Goal: Task Accomplishment & Management: Manage account settings

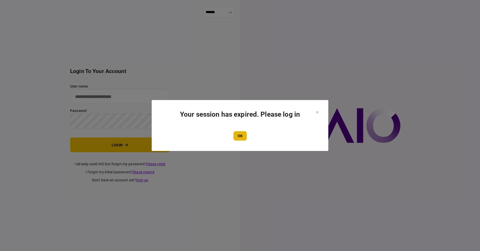
click at [238, 134] on button "OK" at bounding box center [240, 135] width 13 height 9
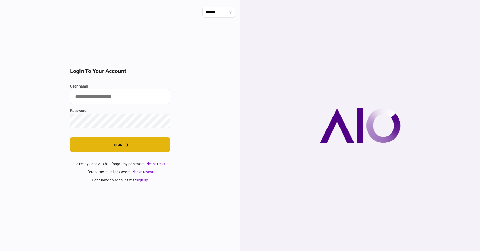
click at [103, 144] on button "login" at bounding box center [120, 144] width 100 height 15
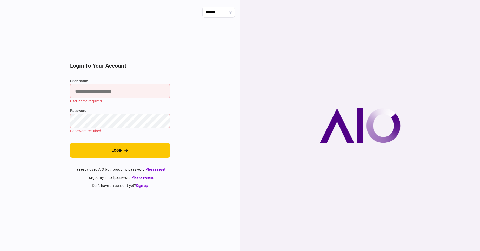
click at [97, 91] on input "user name" at bounding box center [120, 91] width 100 height 15
type input "****"
click at [70, 143] on button "login" at bounding box center [120, 150] width 100 height 15
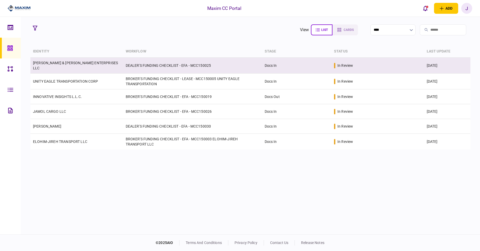
click at [69, 65] on link "[PERSON_NAME] & [PERSON_NAME] ENTERPRISES LLC" at bounding box center [75, 65] width 85 height 9
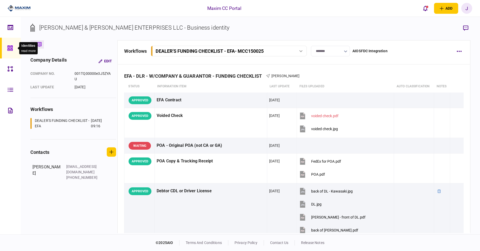
click at [8, 48] on icon at bounding box center [9, 47] width 5 height 5
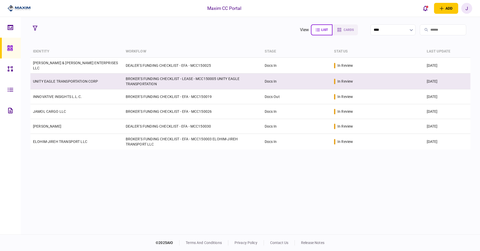
click at [67, 80] on link "UNITY EAGLE TRANSPORTATION CORP" at bounding box center [65, 81] width 65 height 4
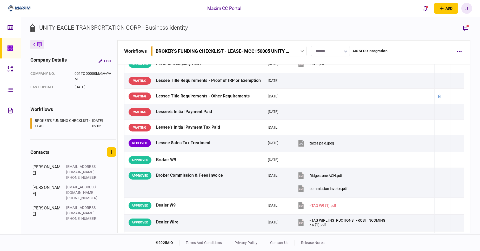
scroll to position [204, 0]
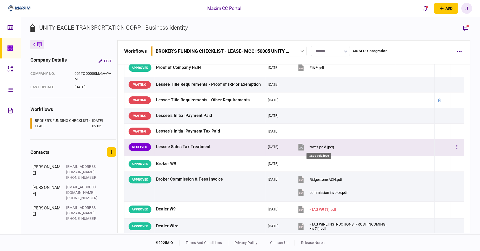
click at [317, 147] on div "taxes paid.jpeg" at bounding box center [322, 147] width 24 height 4
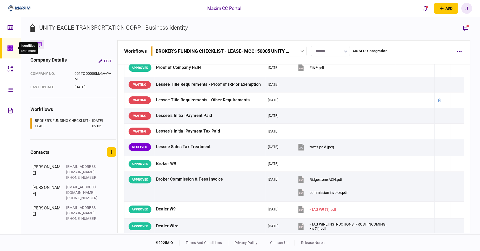
click at [8, 45] on icon at bounding box center [10, 48] width 6 height 6
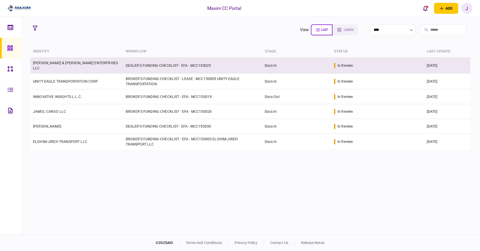
click at [71, 66] on link "MATHIS & MORRIS ENTERPRISES LLC" at bounding box center [75, 65] width 85 height 9
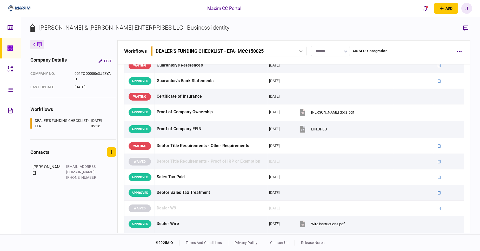
scroll to position [221, 0]
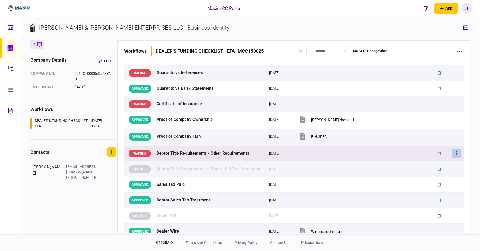
click at [456, 153] on icon "button" at bounding box center [456, 153] width 1 height 5
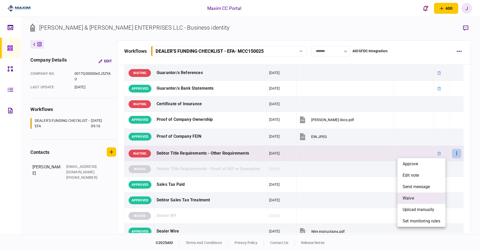
click at [420, 198] on li "waive" at bounding box center [422, 198] width 48 height 11
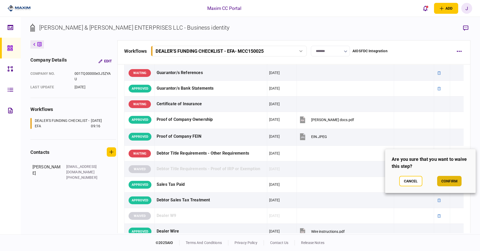
click at [455, 181] on button "confirm" at bounding box center [449, 181] width 24 height 10
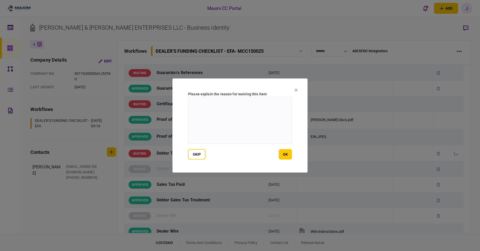
click at [225, 116] on textarea at bounding box center [240, 120] width 104 height 47
type textarea "***"
click at [284, 155] on button "ok" at bounding box center [285, 154] width 13 height 10
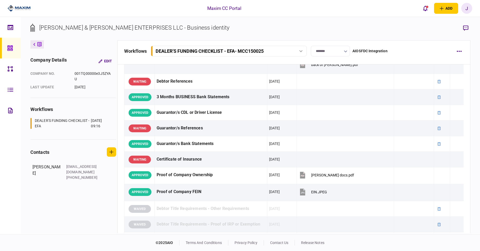
scroll to position [162, 0]
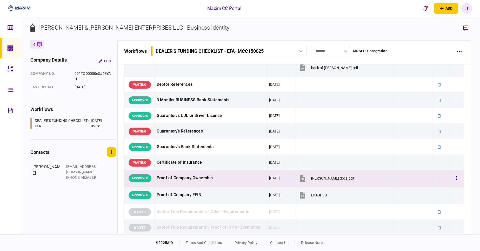
click at [335, 178] on div "[PERSON_NAME] docs.pdf" at bounding box center [332, 178] width 43 height 4
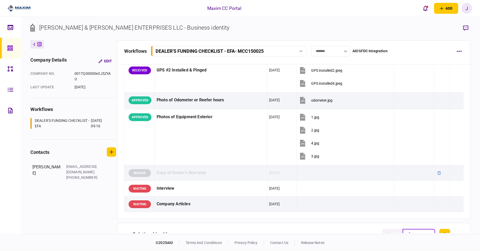
scroll to position [590, 0]
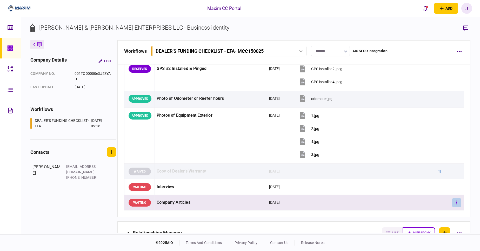
click at [453, 203] on button "button" at bounding box center [456, 202] width 9 height 9
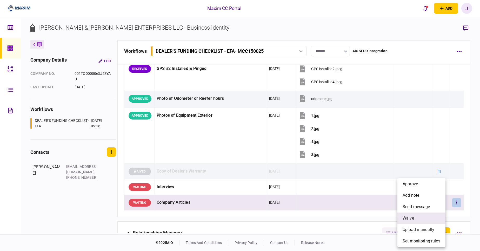
click at [416, 217] on li "waive" at bounding box center [422, 218] width 48 height 11
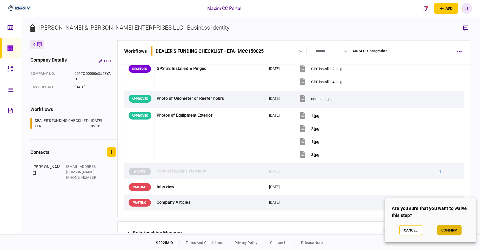
click at [457, 227] on button "confirm" at bounding box center [449, 230] width 24 height 10
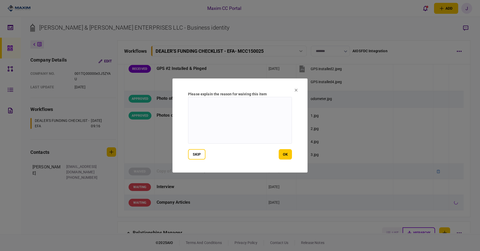
click at [239, 127] on textarea at bounding box center [240, 120] width 104 height 47
type textarea "*"
type textarea "***"
click at [288, 161] on section "Please explain the reason for waiving this item *** skip ok" at bounding box center [240, 125] width 135 height 94
click at [287, 158] on button "ok" at bounding box center [285, 154] width 13 height 10
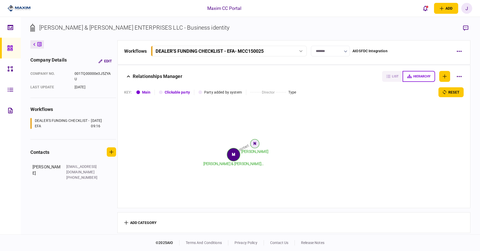
scroll to position [0, 0]
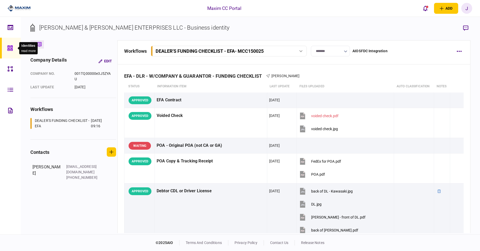
click at [11, 44] on div at bounding box center [11, 48] width 8 height 21
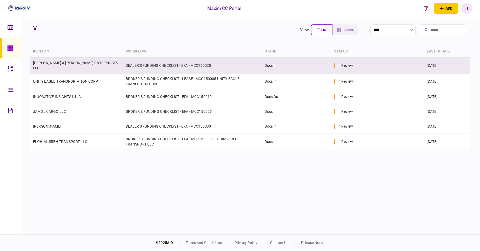
click at [65, 64] on link "MATHIS & MORRIS ENTERPRISES LLC" at bounding box center [75, 65] width 85 height 9
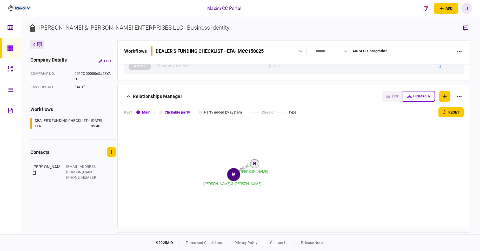
scroll to position [746, 0]
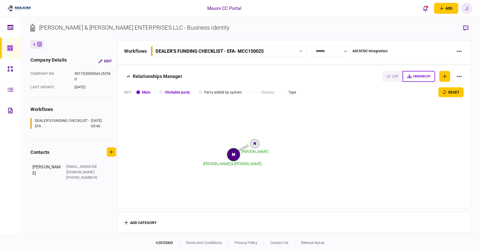
click at [11, 48] on icon at bounding box center [10, 48] width 6 height 6
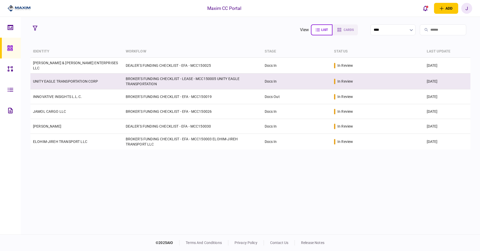
click at [91, 82] on td "UNITY EAGLE TRANSPORTATION CORP" at bounding box center [76, 82] width 93 height 16
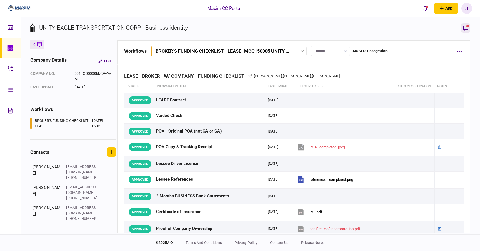
click at [467, 29] on icon "button" at bounding box center [465, 28] width 5 height 5
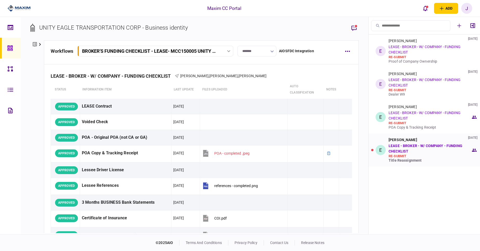
click at [420, 148] on div "Eddie Romero 20 Aug 2025 LEASE - BROKER - W/ COMPANY - FUNDING CHECKLIST re-sub…" at bounding box center [430, 150] width 82 height 25
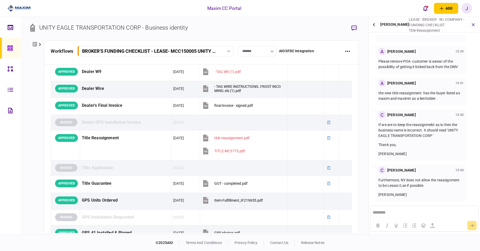
scroll to position [347, 0]
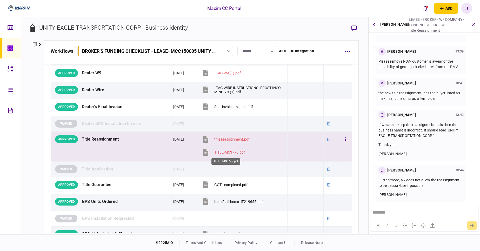
click at [227, 151] on div "TITLE-MC3775.pdf" at bounding box center [229, 152] width 31 height 4
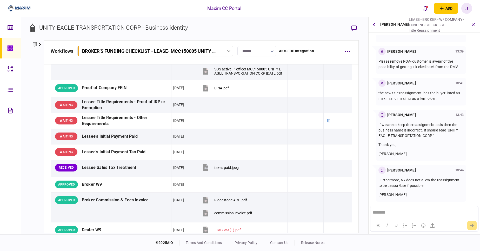
scroll to position [182, 0]
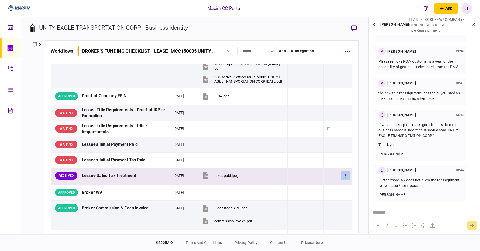
click at [341, 174] on button "button" at bounding box center [345, 175] width 9 height 9
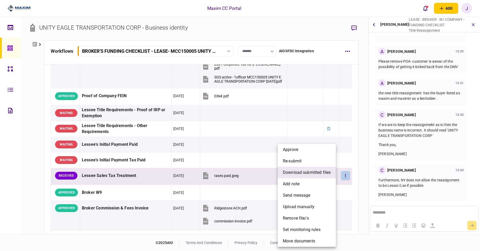
click at [310, 171] on span "download submitted files" at bounding box center [307, 172] width 48 height 6
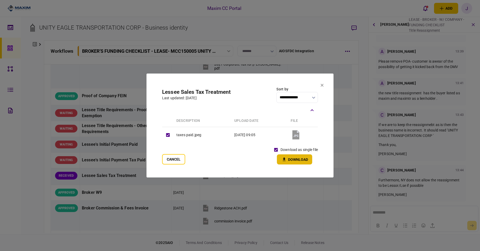
click at [292, 160] on button "Download" at bounding box center [294, 159] width 35 height 10
click at [249, 83] on section "**********" at bounding box center [240, 126] width 187 height 104
click at [176, 160] on button "Cancel" at bounding box center [173, 159] width 23 height 10
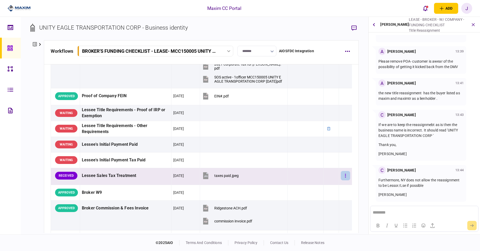
click at [342, 176] on button "button" at bounding box center [345, 175] width 9 height 9
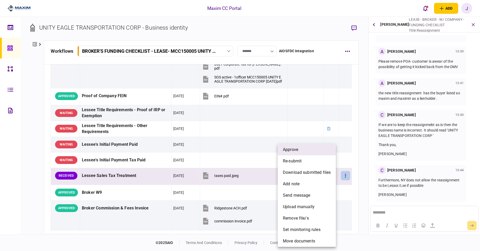
click at [300, 152] on li "approve" at bounding box center [307, 149] width 58 height 11
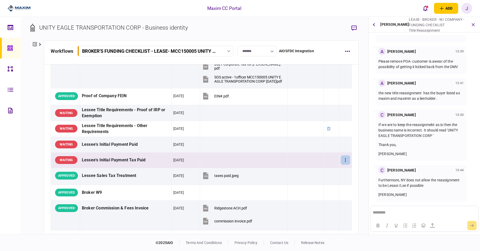
click at [345, 159] on icon "button" at bounding box center [345, 160] width 1 height 5
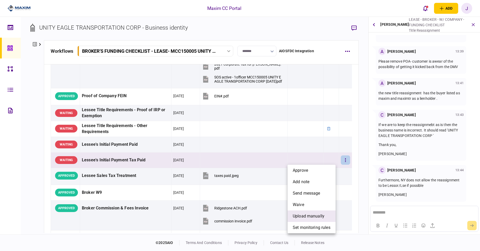
click at [308, 215] on span "upload manually" at bounding box center [309, 216] width 32 height 6
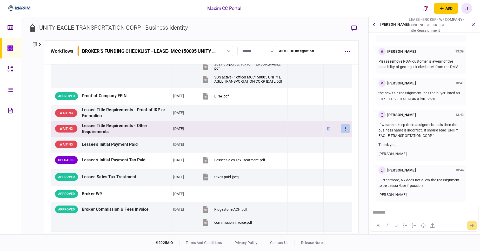
click at [345, 129] on icon "button" at bounding box center [345, 128] width 1 height 5
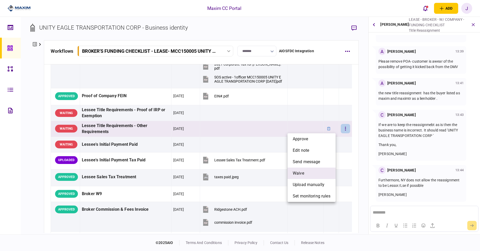
click at [309, 172] on li "waive" at bounding box center [312, 173] width 48 height 11
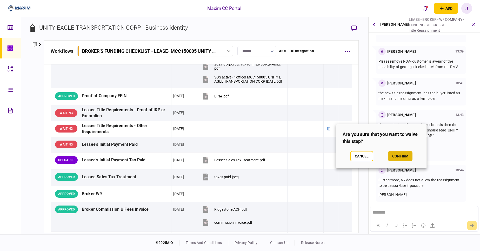
click at [394, 159] on button "confirm" at bounding box center [400, 156] width 24 height 10
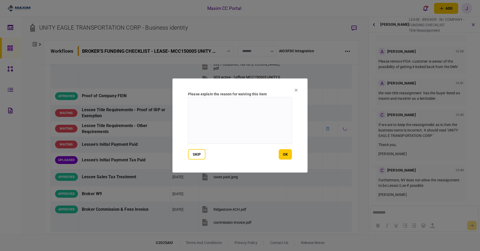
click at [241, 129] on textarea at bounding box center [240, 120] width 104 height 47
type textarea "**********"
click at [278, 155] on div "skip ok" at bounding box center [240, 154] width 104 height 10
click at [286, 156] on button "ok" at bounding box center [285, 154] width 13 height 10
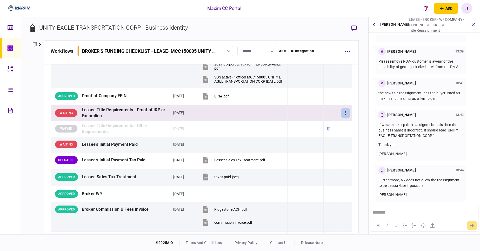
click at [341, 113] on button "button" at bounding box center [345, 112] width 9 height 9
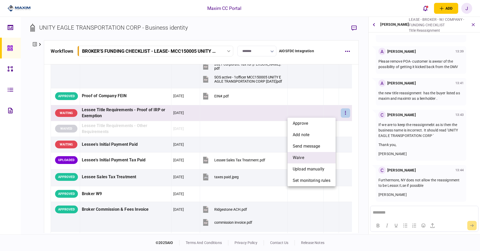
click at [303, 156] on span "waive" at bounding box center [298, 158] width 11 height 6
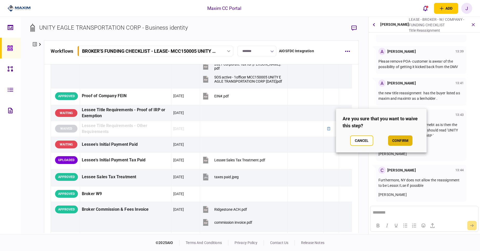
click at [398, 141] on button "confirm" at bounding box center [400, 140] width 24 height 10
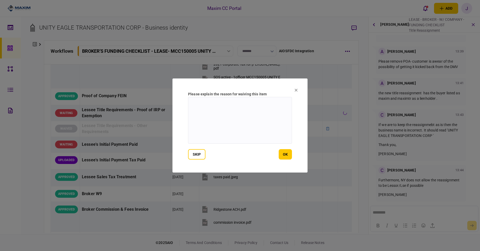
click at [234, 120] on textarea at bounding box center [240, 120] width 104 height 47
type textarea "**********"
click at [282, 154] on button "ok" at bounding box center [285, 154] width 13 height 10
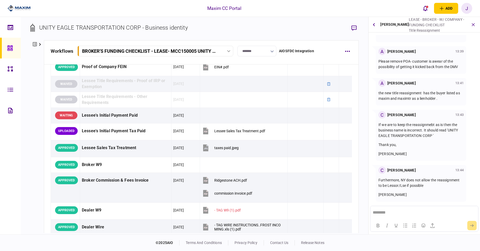
scroll to position [210, 0]
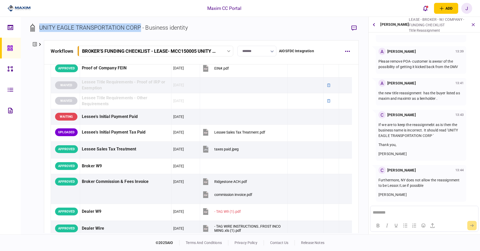
drag, startPoint x: 139, startPoint y: 27, endPoint x: 39, endPoint y: 34, distance: 100.5
click at [39, 34] on div "UNITY EAGLE TRANSPORTATION CORP - Business identity" at bounding box center [108, 31] width 157 height 17
copy div "UNITY EAGLE TRANSPORTATION CORP"
click at [195, 28] on section "UNITY EAGLE TRANSPORTATION CORP - Business identity" at bounding box center [194, 31] width 328 height 17
drag, startPoint x: 193, startPoint y: 28, endPoint x: 37, endPoint y: 24, distance: 155.2
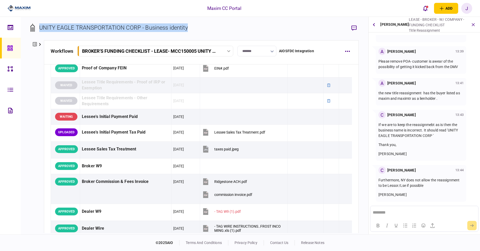
click at [37, 24] on section "UNITY EAGLE TRANSPORTATION CORP - Business identity" at bounding box center [194, 31] width 328 height 17
click at [194, 29] on section "UNITY EAGLE TRANSPORTATION CORP - Business identity" at bounding box center [194, 31] width 328 height 17
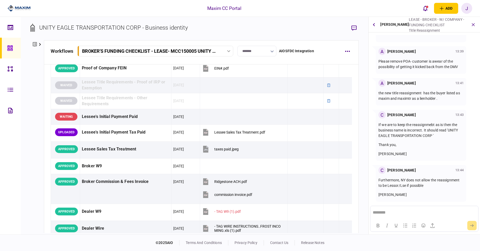
click at [189, 30] on section "UNITY EAGLE TRANSPORTATION CORP - Business identity" at bounding box center [194, 31] width 328 height 17
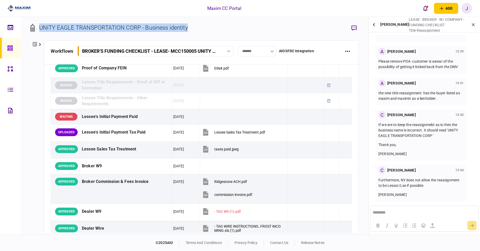
drag, startPoint x: 197, startPoint y: 27, endPoint x: 41, endPoint y: 28, distance: 156.7
click at [41, 28] on section "UNITY EAGLE TRANSPORTATION CORP - Business identity" at bounding box center [194, 31] width 328 height 17
drag, startPoint x: 41, startPoint y: 28, endPoint x: 123, endPoint y: 25, distance: 82.9
click at [123, 25] on div "UNITY EAGLE TRANSPORTATION CORP - Business identity" at bounding box center [113, 27] width 149 height 9
click at [179, 26] on div "UNITY EAGLE TRANSPORTATION CORP - Business identity" at bounding box center [113, 27] width 149 height 9
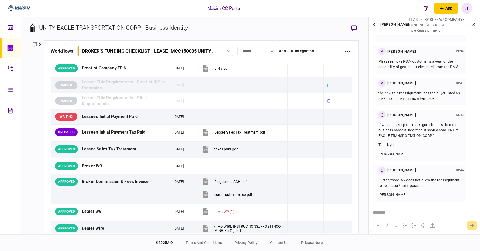
drag, startPoint x: 194, startPoint y: 29, endPoint x: 211, endPoint y: 23, distance: 17.6
click at [211, 23] on div "UNITY EAGLE TRANSPORTATION CORP - Business identity company details Edit compan…" at bounding box center [195, 125] width 348 height 217
click at [185, 32] on div "UNITY EAGLE TRANSPORTATION CORP - Business identity" at bounding box center [108, 31] width 157 height 17
click at [186, 29] on div "UNITY EAGLE TRANSPORTATION CORP - Business identity" at bounding box center [113, 27] width 149 height 9
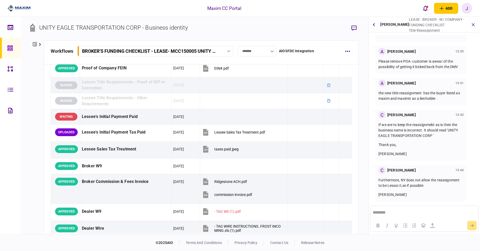
drag, startPoint x: 186, startPoint y: 29, endPoint x: 161, endPoint y: 25, distance: 25.1
click at [161, 25] on div "UNITY EAGLE TRANSPORTATION CORP - Business identity" at bounding box center [113, 27] width 149 height 9
drag, startPoint x: 161, startPoint y: 25, endPoint x: 233, endPoint y: 30, distance: 72.2
click at [233, 30] on section "UNITY EAGLE TRANSPORTATION CORP - Business identity" at bounding box center [194, 31] width 328 height 17
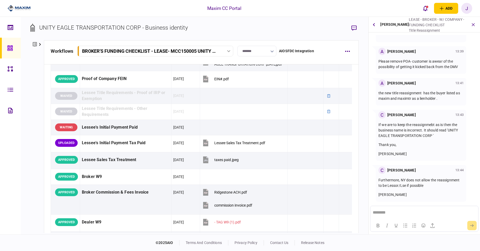
scroll to position [219, 0]
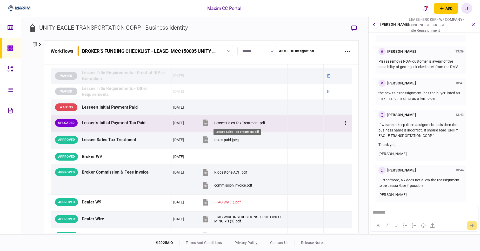
click at [231, 123] on div "Lessee Sales Tax Treatment.pdf" at bounding box center [239, 123] width 51 height 4
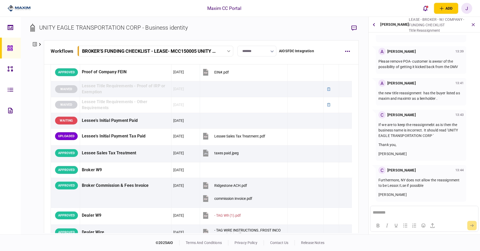
scroll to position [196, 0]
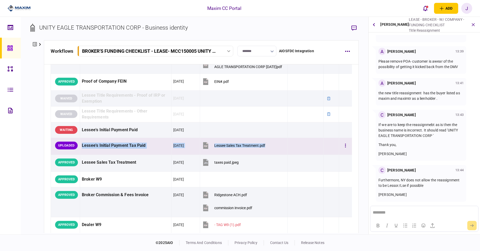
drag, startPoint x: 272, startPoint y: 146, endPoint x: 80, endPoint y: 144, distance: 192.5
click at [80, 144] on tr "UPLOADED Lessee's Initial Payment Tax Paid 29 Aug 2025 Lessee Sales Tax Treatme…" at bounding box center [201, 146] width 301 height 17
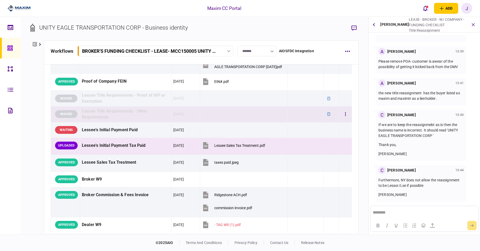
click at [231, 113] on td at bounding box center [244, 114] width 88 height 16
click at [238, 144] on div "Lessee Sales Tax Treatment.pdf" at bounding box center [239, 145] width 51 height 4
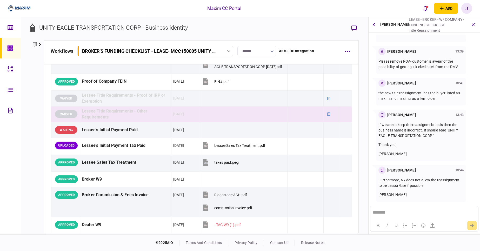
click at [5, 48] on link at bounding box center [10, 48] width 21 height 21
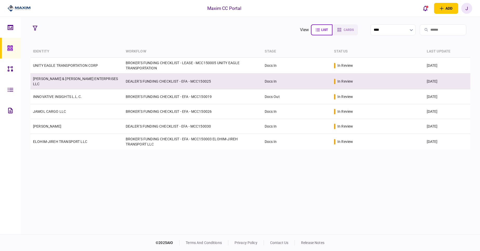
click at [64, 81] on link "MATHIS & MORRIS ENTERPRISES LLC" at bounding box center [75, 81] width 85 height 9
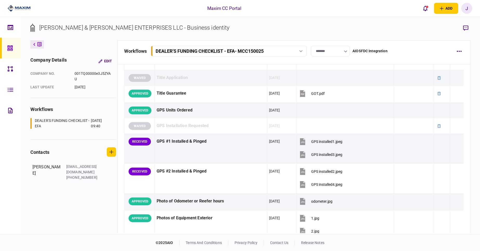
scroll to position [518, 0]
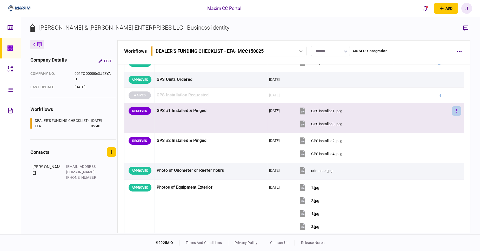
click at [452, 110] on button "button" at bounding box center [456, 110] width 9 height 9
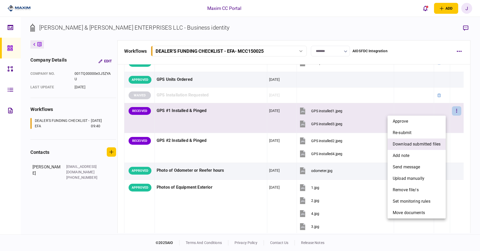
click at [416, 145] on span "download submitted files" at bounding box center [417, 144] width 48 height 6
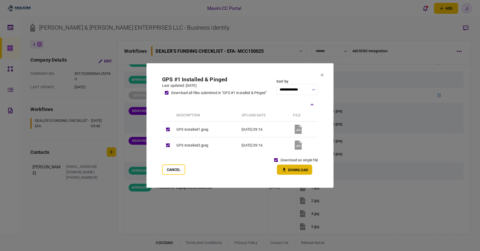
click at [290, 170] on button "Download" at bounding box center [294, 170] width 35 height 10
click at [159, 172] on section "**********" at bounding box center [240, 125] width 187 height 124
click at [168, 170] on button "Cancel" at bounding box center [173, 169] width 23 height 10
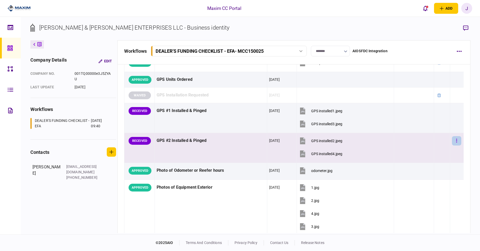
click at [456, 142] on icon "button" at bounding box center [456, 141] width 1 height 4
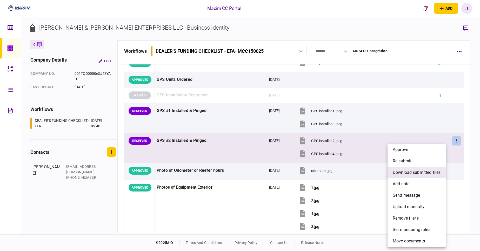
click at [421, 173] on span "download submitted files" at bounding box center [417, 172] width 48 height 6
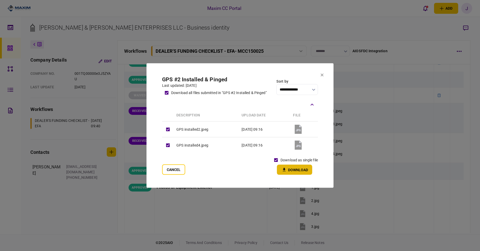
click at [285, 166] on button "Download" at bounding box center [294, 170] width 35 height 10
click at [323, 76] on icon at bounding box center [322, 75] width 3 height 3
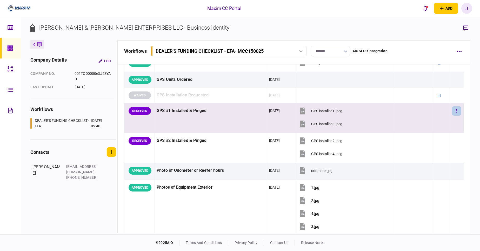
click at [453, 113] on button "button" at bounding box center [456, 110] width 9 height 9
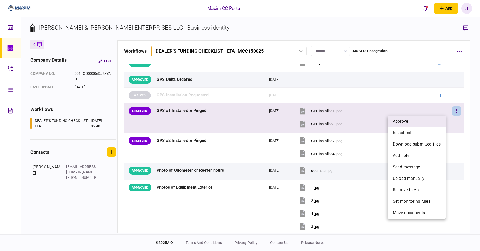
click at [420, 123] on li "approve" at bounding box center [417, 121] width 58 height 11
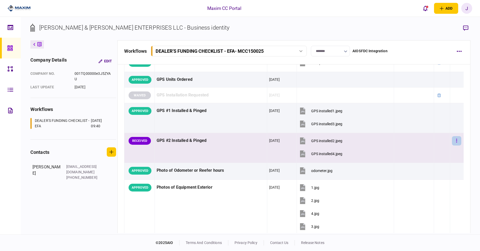
click at [452, 144] on button "button" at bounding box center [456, 140] width 9 height 9
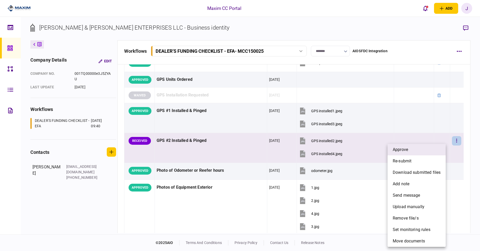
click at [405, 147] on span "approve" at bounding box center [400, 150] width 15 height 6
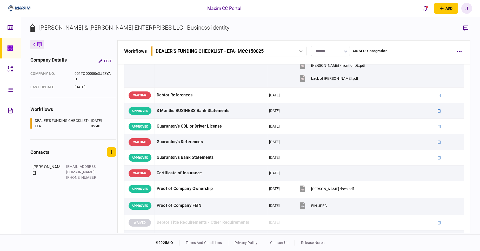
scroll to position [0, 0]
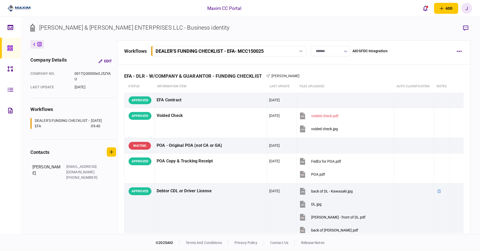
click at [12, 50] on icon at bounding box center [9, 47] width 5 height 5
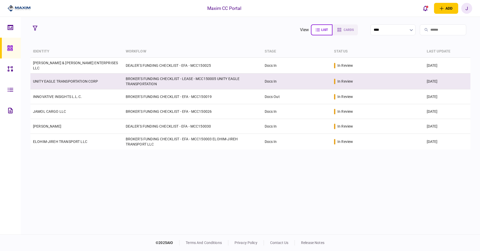
click at [64, 82] on link "UNITY EAGLE TRANSPORTATION CORP" at bounding box center [65, 81] width 65 height 4
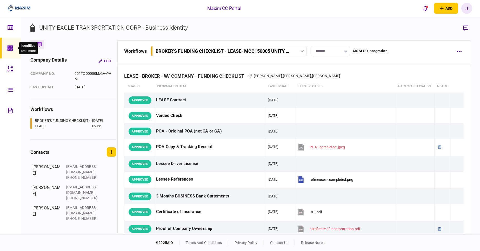
click at [8, 47] on icon at bounding box center [9, 47] width 5 height 5
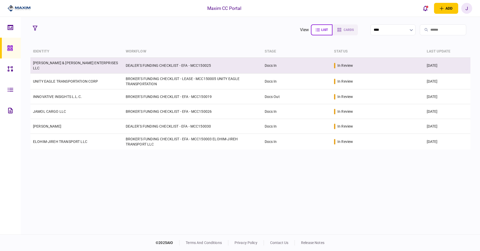
click at [71, 66] on link "MATHIS & MORRIS ENTERPRISES LLC" at bounding box center [75, 65] width 85 height 9
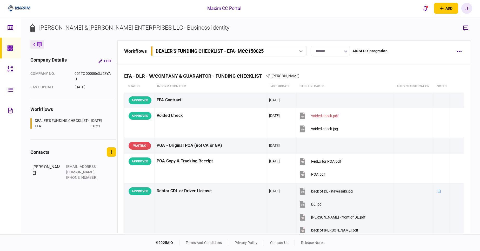
click at [9, 48] on icon at bounding box center [9, 47] width 5 height 5
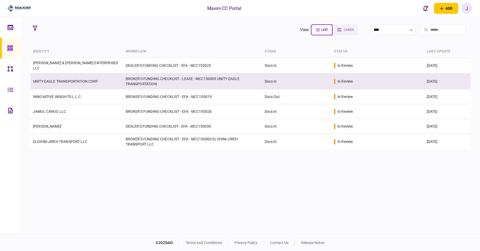
click at [52, 82] on link "UNITY EAGLE TRANSPORTATION CORP" at bounding box center [65, 81] width 65 height 4
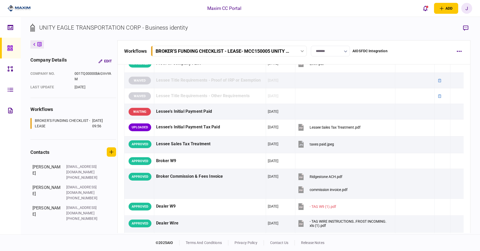
scroll to position [207, 0]
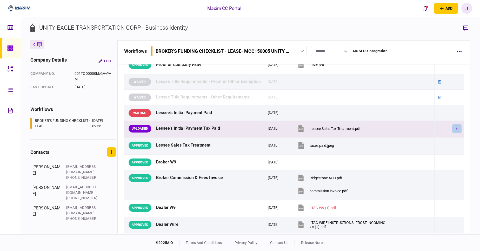
click at [452, 129] on button "button" at bounding box center [456, 128] width 9 height 9
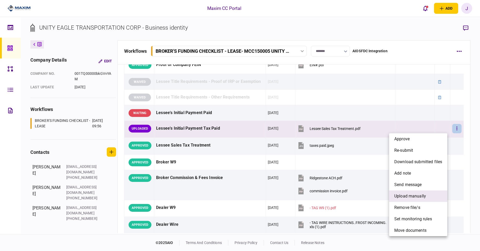
click at [420, 197] on span "upload manually" at bounding box center [410, 196] width 32 height 6
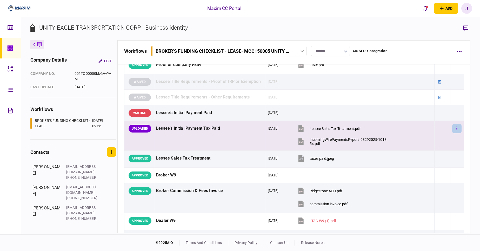
click at [453, 128] on button "button" at bounding box center [456, 128] width 9 height 9
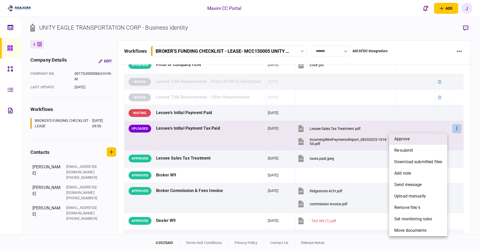
click at [415, 142] on li "approve" at bounding box center [418, 138] width 58 height 11
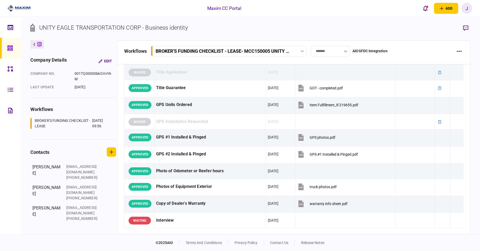
scroll to position [0, 0]
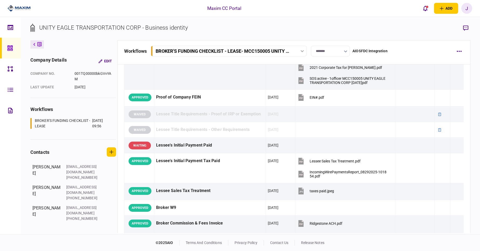
scroll to position [160, 0]
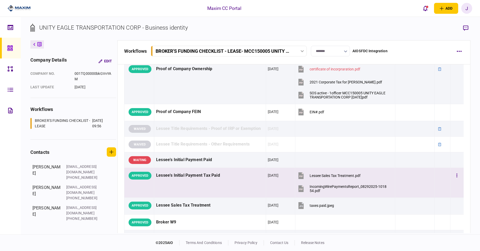
click at [401, 181] on div at bounding box center [414, 176] width 35 height 12
click at [234, 175] on div "Lessee's Initial Payment Tax Paid" at bounding box center [210, 176] width 108 height 12
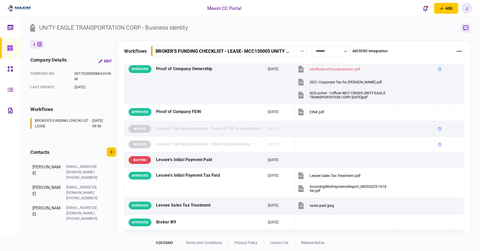
click at [465, 27] on icon "button" at bounding box center [465, 27] width 5 height 5
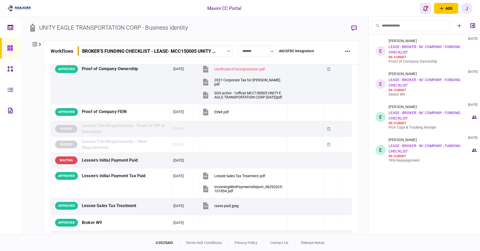
click at [426, 8] on icon "open notifications list" at bounding box center [425, 8] width 4 height 6
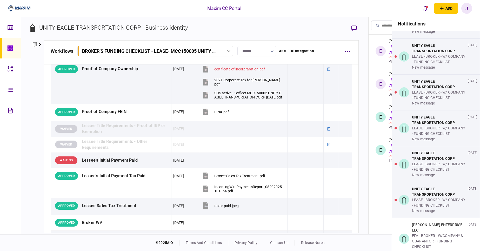
scroll to position [214, 0]
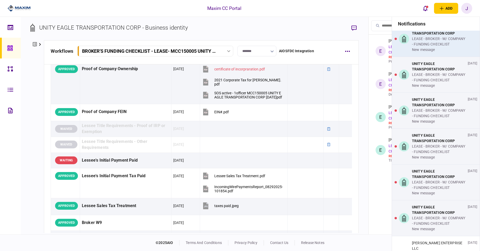
click at [439, 47] on div "LEASE - BROKER - W/ COMPANY - FUNDING CHECKLIST" at bounding box center [439, 41] width 54 height 11
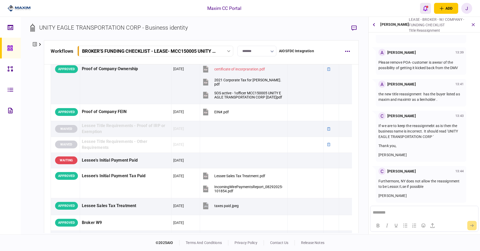
scroll to position [168, 0]
click at [426, 13] on button "open notifications list" at bounding box center [425, 8] width 11 height 11
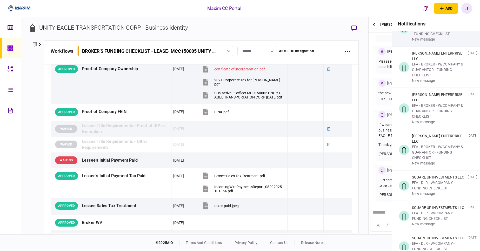
scroll to position [404, 0]
click at [438, 25] on div "UNITY EAGLE TRANSPORTATION CORP" at bounding box center [439, 20] width 54 height 11
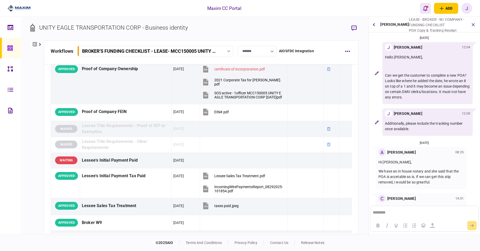
scroll to position [101, 0]
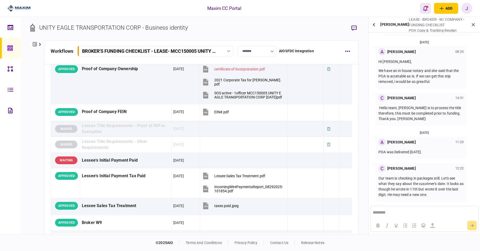
click at [423, 10] on icon "open notifications list" at bounding box center [425, 8] width 4 height 6
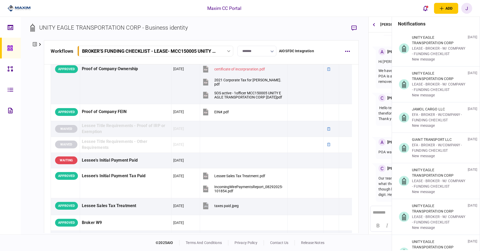
click at [379, 181] on p "Our team is checking in packages still. Let's see what they say about the cusot…" at bounding box center [421, 187] width 85 height 22
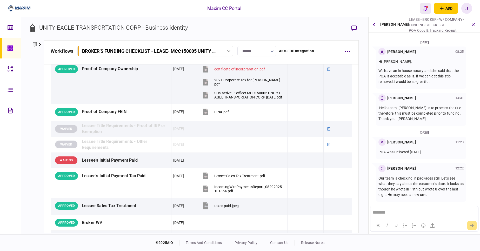
click at [426, 8] on icon "open notifications list" at bounding box center [425, 8] width 4 height 6
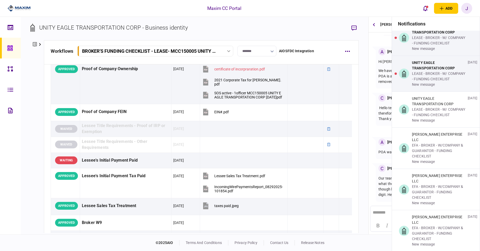
scroll to position [328, 0]
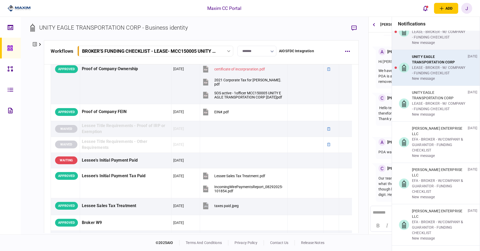
click at [434, 76] on div "LEASE - BROKER - W/ COMPANY - FUNDING CHECKLIST" at bounding box center [439, 70] width 54 height 11
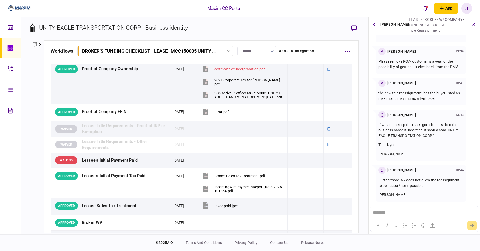
scroll to position [0, 0]
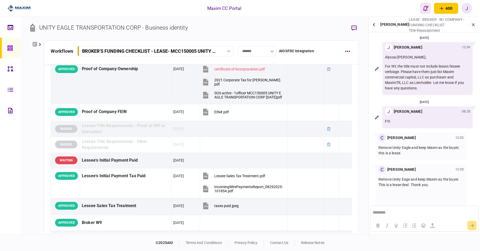
click at [427, 9] on icon "open notifications list" at bounding box center [425, 8] width 4 height 6
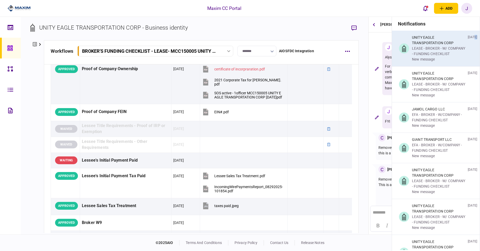
drag, startPoint x: 479, startPoint y: 37, endPoint x: 473, endPoint y: 37, distance: 5.5
click at [473, 37] on div "UNITY EAGLE TRANSPORTATION CORP LEASE - BROKER - W/ COMPANY - FUNDING CHECKLIST…" at bounding box center [436, 49] width 88 height 36
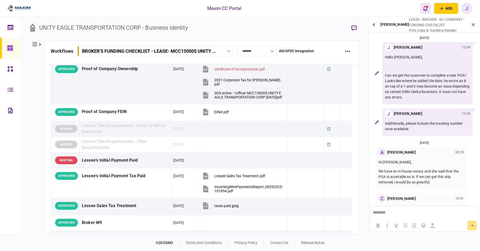
click at [425, 8] on icon "open notifications list" at bounding box center [425, 8] width 4 height 6
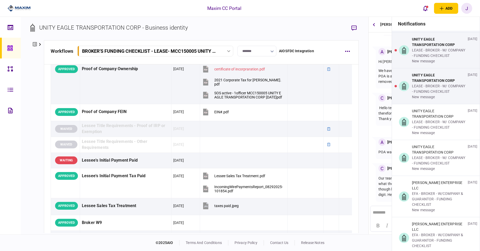
scroll to position [301, 0]
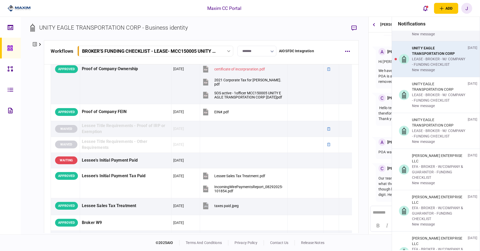
click at [432, 56] on div "UNITY EAGLE TRANSPORTATION CORP" at bounding box center [439, 50] width 54 height 11
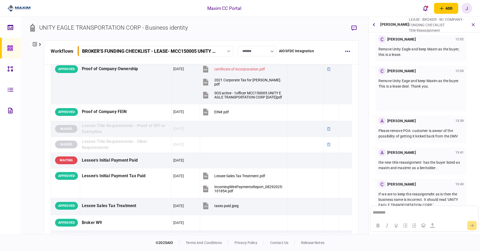
scroll to position [168, 0]
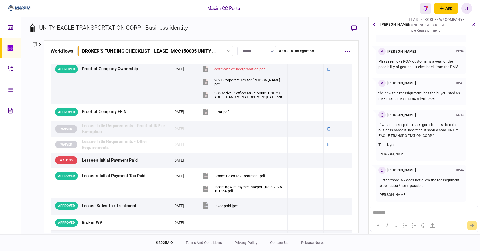
click at [427, 12] on button "open notifications list" at bounding box center [425, 8] width 11 height 11
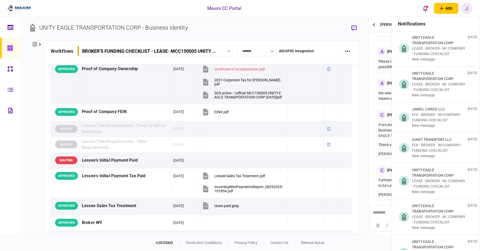
drag, startPoint x: 480, startPoint y: 38, endPoint x: 480, endPoint y: 65, distance: 27.5
click at [480, 65] on section "notifications UNITY EAGLE TRANSPORTATION CORP LEASE - BROKER - W/ COMPANY - FUN…" at bounding box center [436, 142] width 88 height 251
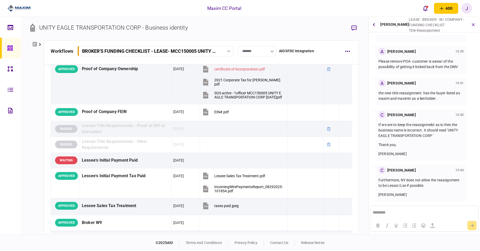
click at [419, 11] on div "Maxim CC Portal add business identity individual identity J J Juan Guevara juan…" at bounding box center [240, 8] width 480 height 17
click at [423, 8] on icon "open notifications list" at bounding box center [425, 8] width 4 height 6
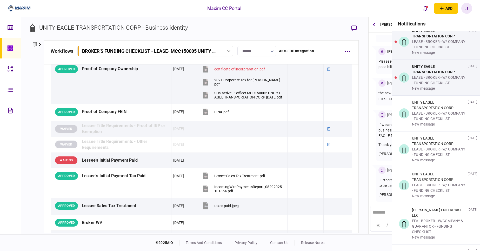
scroll to position [247, 0]
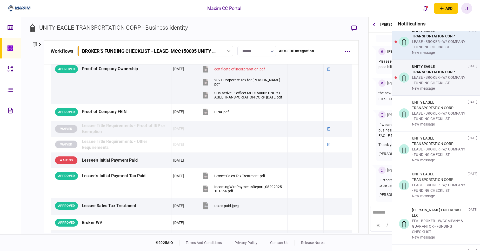
click at [433, 50] on div "LEASE - BROKER - W/ COMPANY - FUNDING CHECKLIST" at bounding box center [439, 44] width 54 height 11
click at [433, 72] on main "notifications UNITY EAGLE TRANSPORTATION CORP LEASE - BROKER - W/ COMPANY - FUN…" at bounding box center [250, 125] width 459 height 217
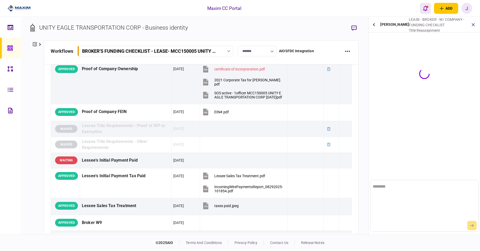
scroll to position [0, 0]
drag, startPoint x: 434, startPoint y: 72, endPoint x: 425, endPoint y: 8, distance: 64.8
click at [425, 8] on icon "open notifications list" at bounding box center [425, 8] width 4 height 6
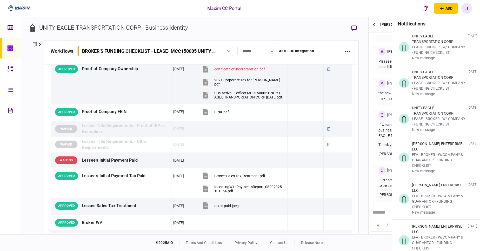
scroll to position [274, 0]
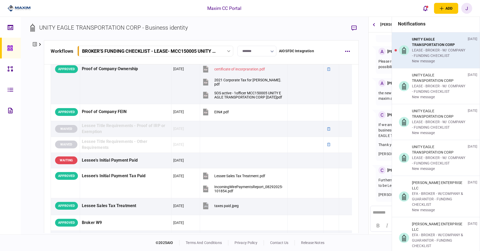
click at [442, 48] on div "UNITY EAGLE TRANSPORTATION CORP" at bounding box center [439, 42] width 54 height 11
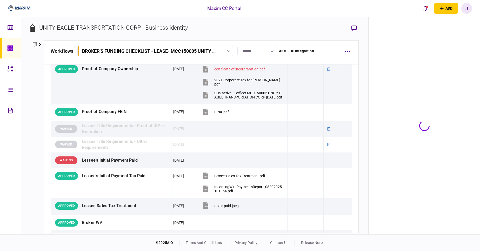
click at [442, 76] on main "notifications UNITY EAGLE TRANSPORTATION CORP LEASE - BROKER - W/ COMPANY - FUN…" at bounding box center [250, 125] width 459 height 217
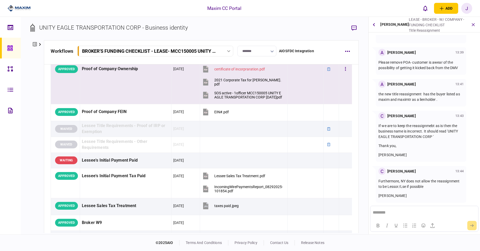
scroll to position [168, 0]
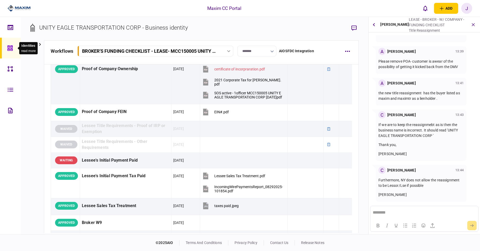
click at [8, 50] on icon at bounding box center [9, 47] width 5 height 5
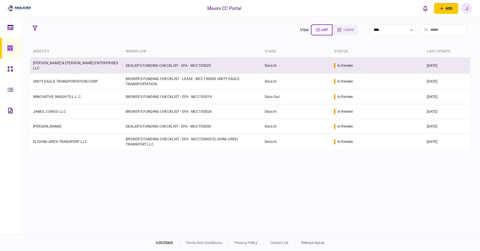
click at [65, 66] on link "MATHIS & MORRIS ENTERPRISES LLC" at bounding box center [75, 65] width 85 height 9
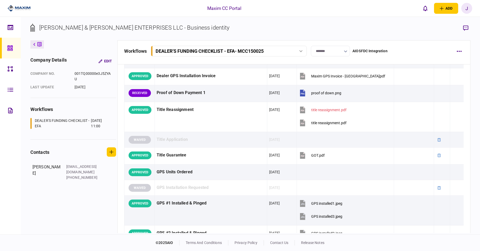
scroll to position [430, 0]
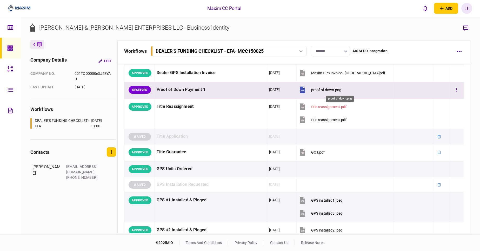
click at [341, 90] on div "proof of down.png" at bounding box center [326, 90] width 30 height 4
click at [453, 88] on button "button" at bounding box center [456, 89] width 9 height 9
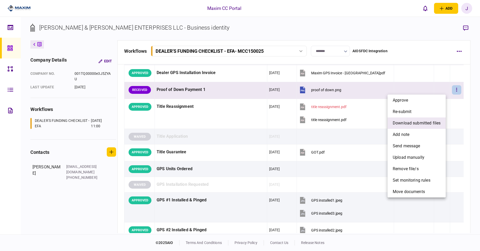
click at [414, 123] on span "download submitted files" at bounding box center [417, 123] width 48 height 6
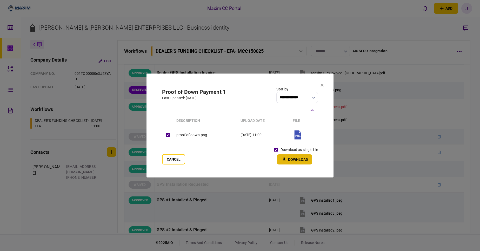
click at [294, 158] on button "Download" at bounding box center [294, 159] width 35 height 10
click at [172, 157] on button "Cancel" at bounding box center [173, 159] width 23 height 10
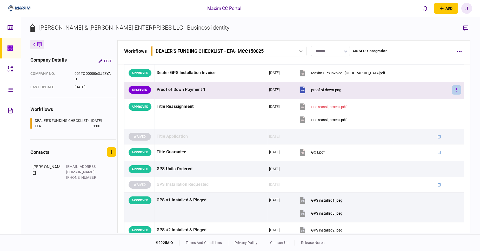
click at [456, 89] on icon "button" at bounding box center [456, 90] width 1 height 4
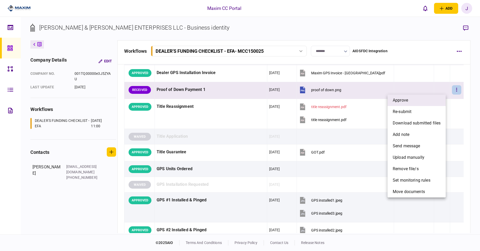
click at [406, 101] on span "approve" at bounding box center [400, 100] width 15 height 6
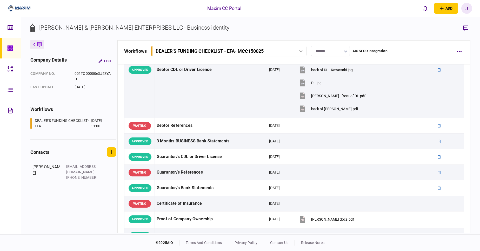
scroll to position [0, 0]
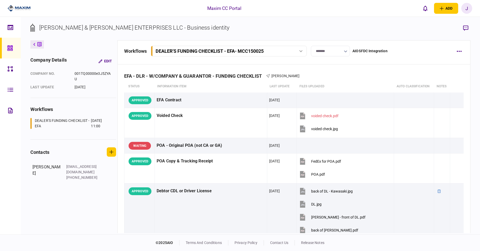
click at [10, 48] on icon at bounding box center [10, 48] width 6 height 6
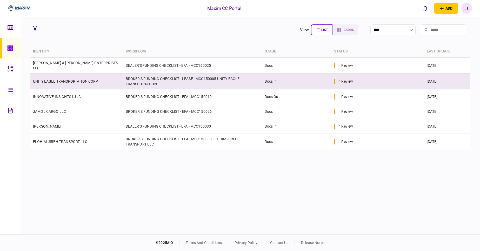
click at [71, 79] on link "UNITY EAGLE TRANSPORTATION CORP" at bounding box center [65, 81] width 65 height 4
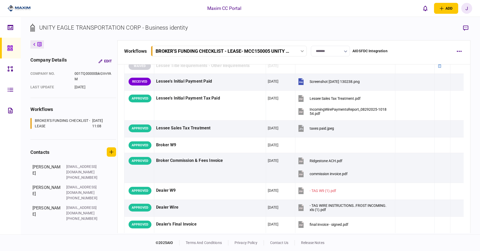
scroll to position [233, 0]
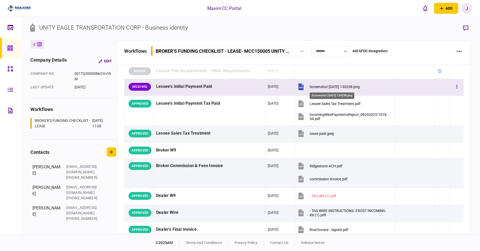
click at [340, 88] on div "Screenshot 2025-08-29 130238.png" at bounding box center [335, 87] width 50 height 4
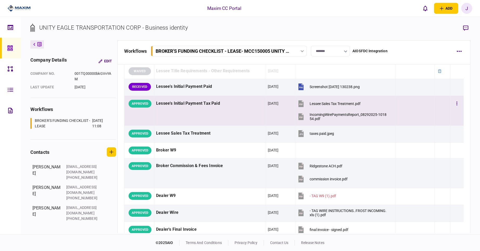
click at [418, 99] on div at bounding box center [414, 104] width 35 height 12
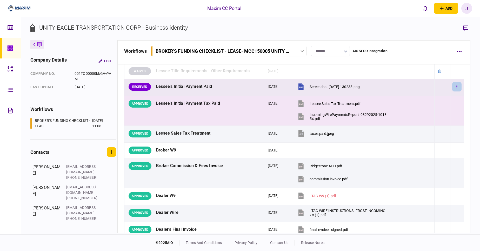
click at [455, 87] on button "button" at bounding box center [456, 86] width 9 height 9
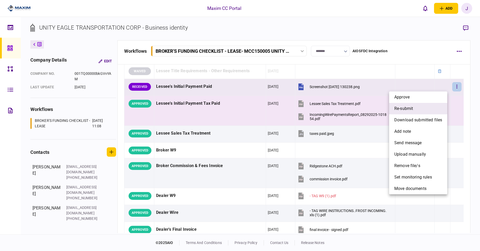
click at [413, 110] on span "re-submit" at bounding box center [403, 108] width 19 height 6
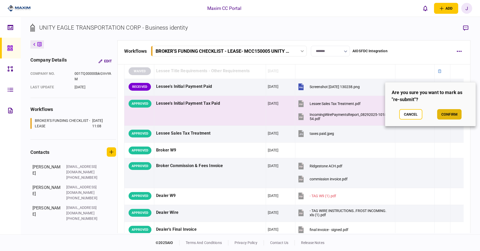
click at [446, 113] on button "confirm" at bounding box center [449, 114] width 24 height 10
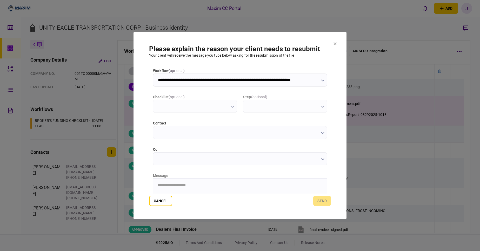
scroll to position [0, 0]
type input "**********"
click at [173, 159] on input "cc" at bounding box center [240, 158] width 174 height 13
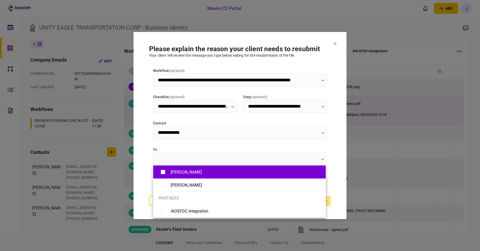
click at [184, 175] on div "Alyssa Meraz" at bounding box center [239, 172] width 162 height 9
type input "**********"
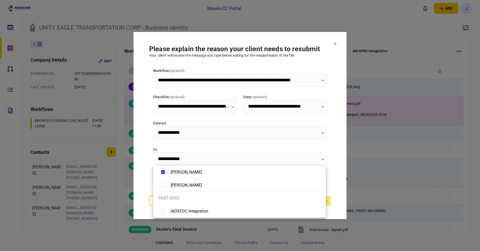
click at [191, 134] on div at bounding box center [240, 125] width 480 height 251
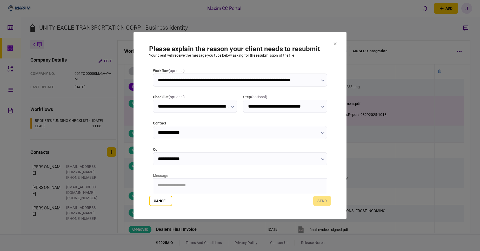
click at [185, 134] on input "**********" at bounding box center [240, 132] width 174 height 13
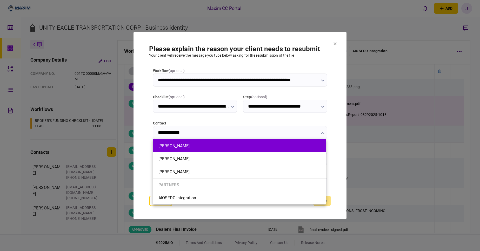
click at [181, 150] on li "Alyssa Meraz" at bounding box center [239, 145] width 173 height 13
type input "**********"
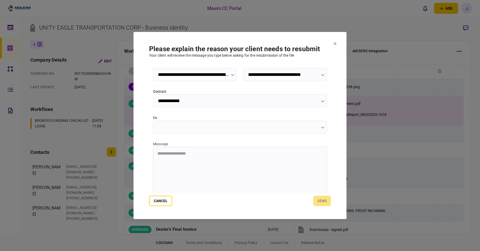
scroll to position [39, 0]
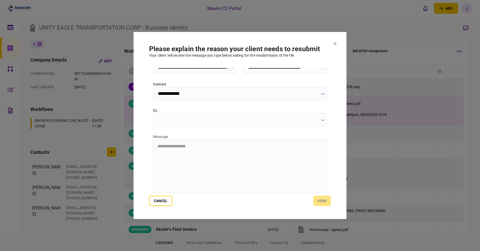
click at [187, 122] on input "cc" at bounding box center [240, 119] width 174 height 13
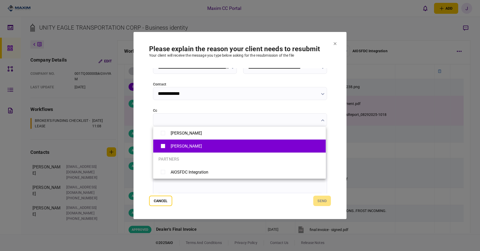
click at [172, 142] on div "Cindy Huynh" at bounding box center [239, 146] width 162 height 9
type input "**********"
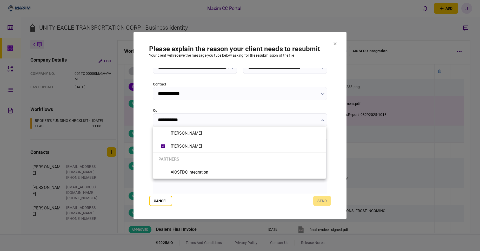
click at [168, 186] on div at bounding box center [240, 125] width 480 height 251
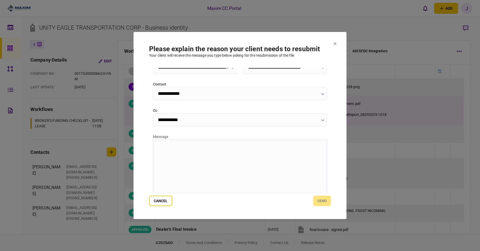
click at [164, 153] on html at bounding box center [240, 146] width 174 height 13
click at [321, 203] on button "send" at bounding box center [322, 201] width 18 height 10
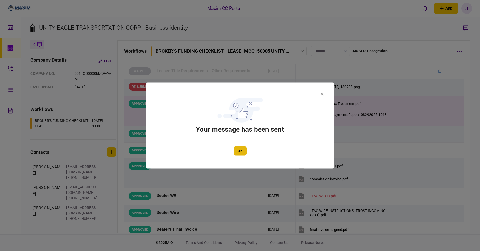
click at [245, 148] on button "OK" at bounding box center [240, 150] width 13 height 9
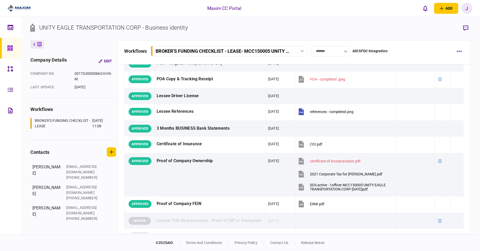
scroll to position [0, 0]
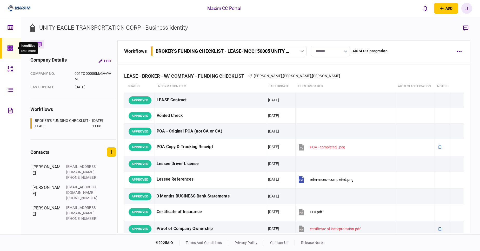
click at [8, 47] on icon at bounding box center [9, 47] width 5 height 5
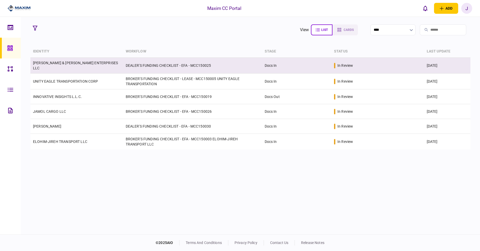
click at [77, 67] on link "MATHIS & MORRIS ENTERPRISES LLC" at bounding box center [75, 65] width 85 height 9
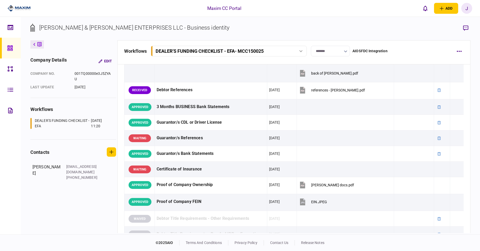
scroll to position [137, 0]
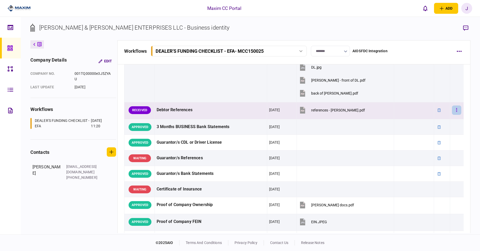
click at [452, 110] on button "button" at bounding box center [456, 109] width 9 height 9
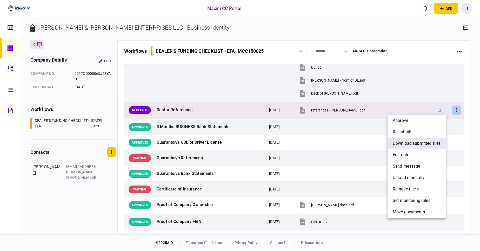
click at [415, 146] on span "download submitted files" at bounding box center [417, 143] width 48 height 6
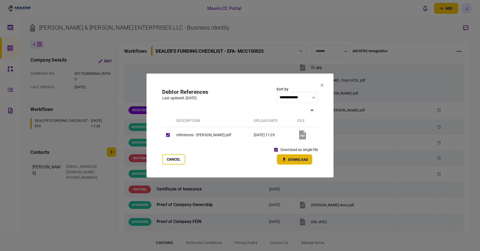
click at [296, 159] on button "Download" at bounding box center [294, 159] width 35 height 10
click at [175, 162] on button "Cancel" at bounding box center [173, 159] width 23 height 10
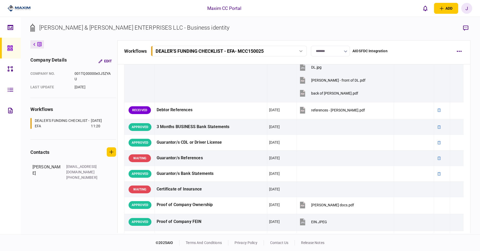
click at [429, 28] on section "[PERSON_NAME] & [PERSON_NAME] ENTERPRISES LLC - Business identity" at bounding box center [250, 31] width 440 height 17
drag, startPoint x: 136, startPoint y: 29, endPoint x: 39, endPoint y: 32, distance: 97.5
click at [39, 32] on div "[PERSON_NAME] & [PERSON_NAME] ENTERPRISES LLC - Business identity" at bounding box center [129, 31] width 199 height 17
copy div "MATHIS & MORRIS ENTERPRISES LLC"
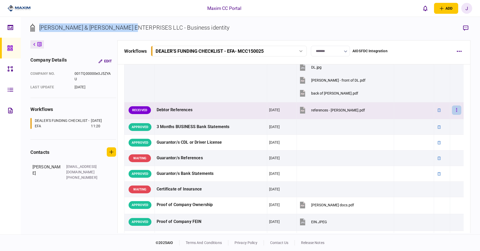
click at [452, 107] on button "button" at bounding box center [456, 109] width 9 height 9
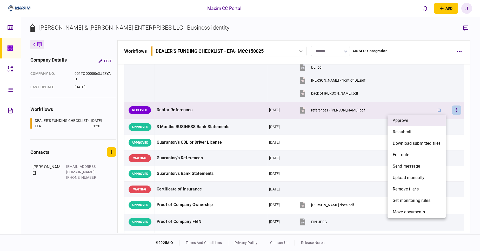
click at [410, 115] on li "approve" at bounding box center [417, 120] width 58 height 11
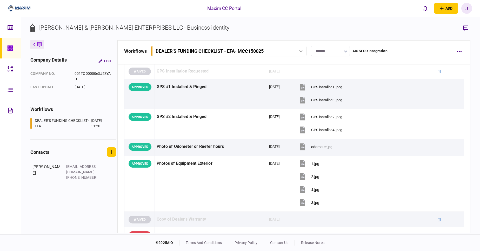
scroll to position [0, 0]
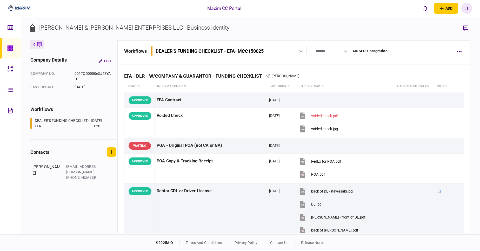
click at [6, 50] on link at bounding box center [10, 48] width 21 height 21
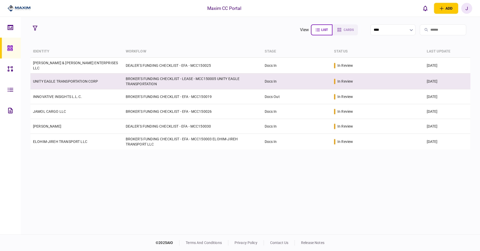
click at [64, 78] on td "UNITY EAGLE TRANSPORTATION CORP" at bounding box center [76, 82] width 93 height 16
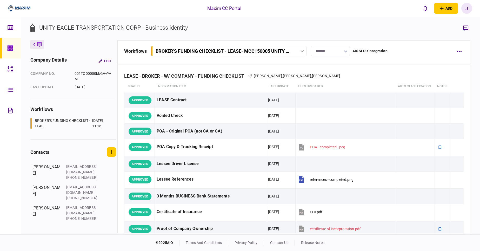
click at [14, 49] on div at bounding box center [11, 48] width 8 height 21
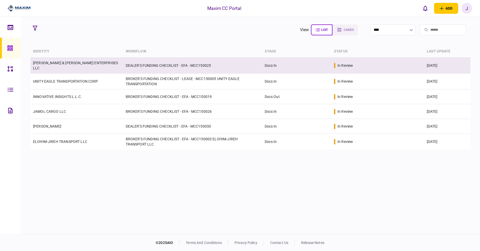
click at [68, 62] on td "MATHIS & MORRIS ENTERPRISES LLC" at bounding box center [76, 66] width 93 height 16
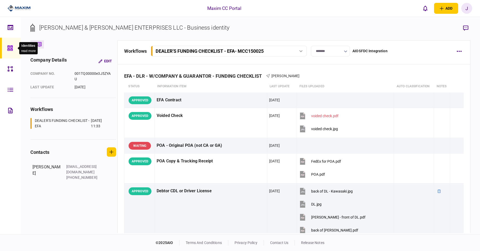
click at [11, 49] on icon at bounding box center [9, 47] width 5 height 5
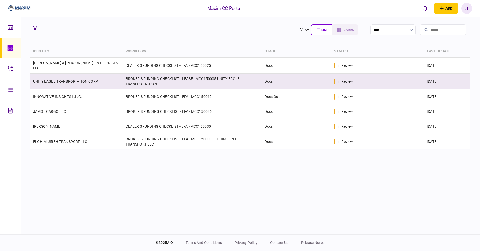
click at [68, 83] on td "UNITY EAGLE TRANSPORTATION CORP" at bounding box center [76, 82] width 93 height 16
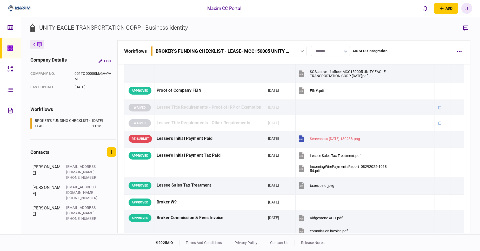
scroll to position [185, 0]
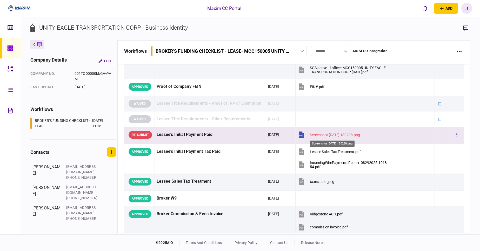
click at [336, 136] on div "Screenshot 2025-08-29 130238.png" at bounding box center [335, 135] width 50 height 4
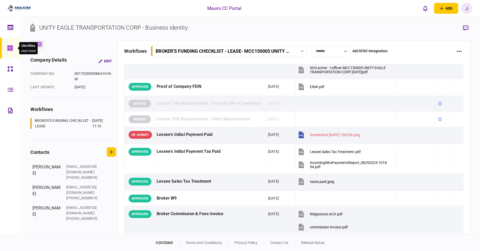
click at [11, 48] on icon at bounding box center [10, 48] width 6 height 6
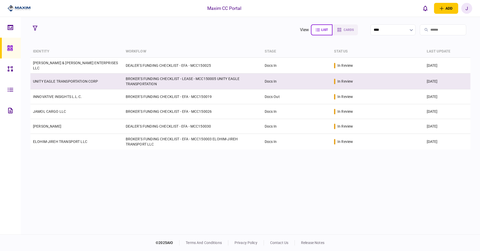
click at [67, 81] on link "UNITY EAGLE TRANSPORTATION CORP" at bounding box center [65, 81] width 65 height 4
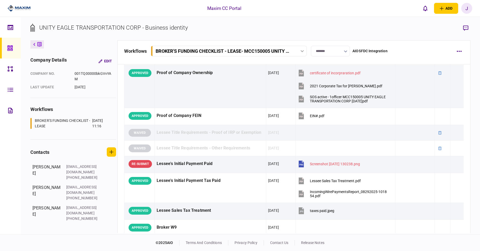
scroll to position [156, 0]
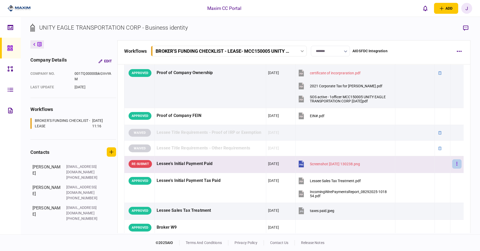
click at [453, 163] on button "button" at bounding box center [456, 163] width 9 height 9
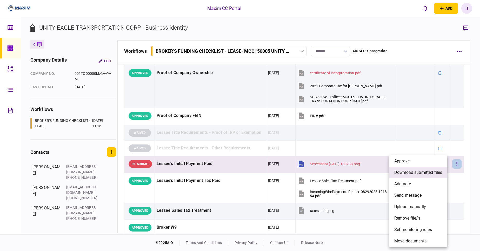
click at [416, 174] on span "download submitted files" at bounding box center [418, 172] width 48 height 6
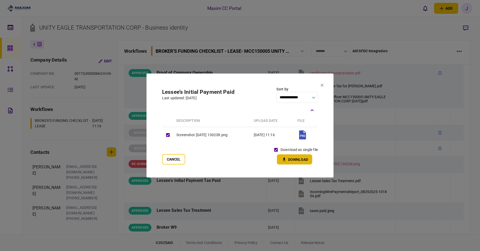
click at [290, 160] on button "Download" at bounding box center [294, 159] width 35 height 10
click at [173, 163] on button "Cancel" at bounding box center [173, 159] width 23 height 10
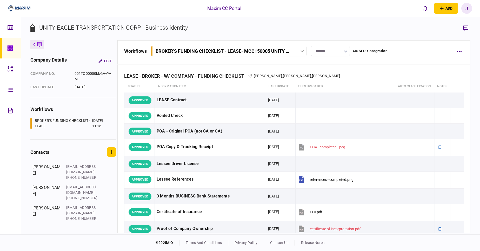
click at [321, 26] on section "UNITY EAGLE TRANSPORTATION CORP - Business identity" at bounding box center [250, 31] width 440 height 17
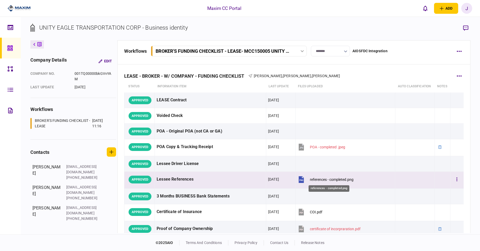
click at [319, 180] on div "references - completed.png" at bounding box center [332, 179] width 44 height 4
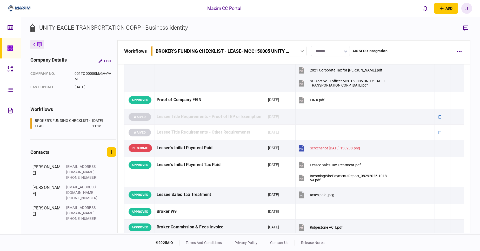
scroll to position [189, 0]
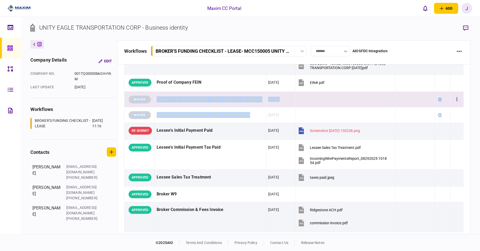
drag, startPoint x: 249, startPoint y: 115, endPoint x: 126, endPoint y: 101, distance: 123.5
click at [126, 101] on tbody "APPROVED LEASE Contract 19 Aug 2025 APPROVED Voided Check 14 Aug 2025 APPROVED …" at bounding box center [294, 197] width 340 height 588
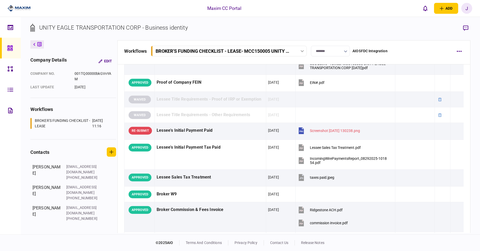
click at [258, 30] on section "UNITY EAGLE TRANSPORTATION CORP - Business identity" at bounding box center [250, 31] width 440 height 17
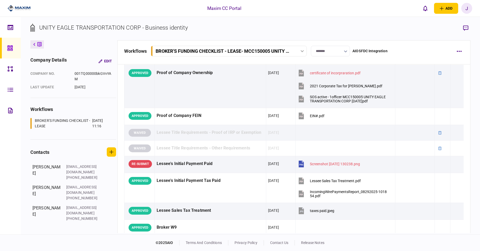
scroll to position [0, 0]
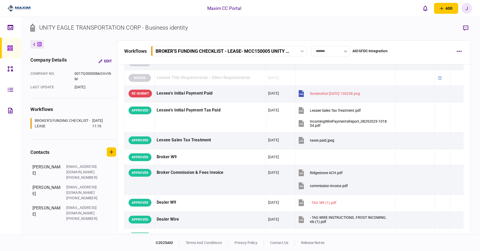
scroll to position [197, 0]
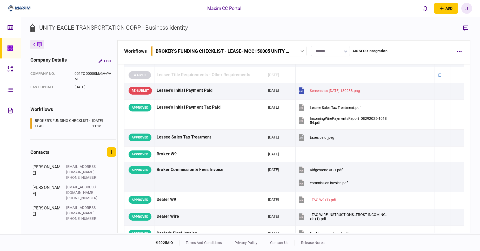
scroll to position [242, 0]
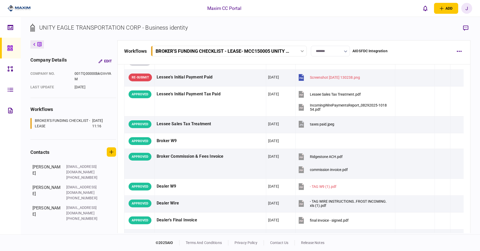
click at [10, 49] on icon at bounding box center [10, 48] width 6 height 6
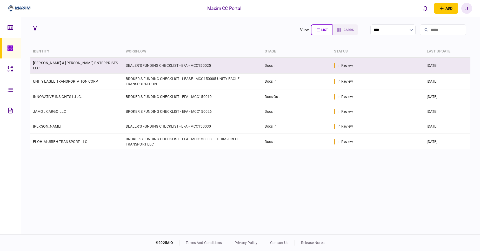
click at [92, 63] on link "MATHIS & MORRIS ENTERPRISES LLC" at bounding box center [75, 65] width 85 height 9
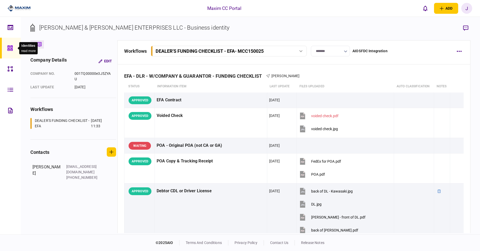
click at [13, 43] on div at bounding box center [11, 48] width 8 height 21
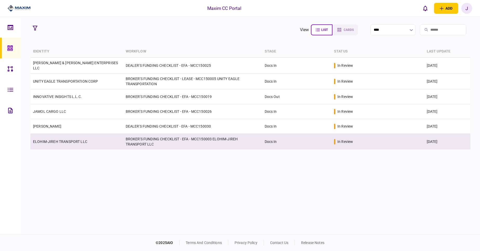
click at [60, 142] on link "ELOHIM-JIREH TRANSPORT LLC" at bounding box center [60, 142] width 54 height 4
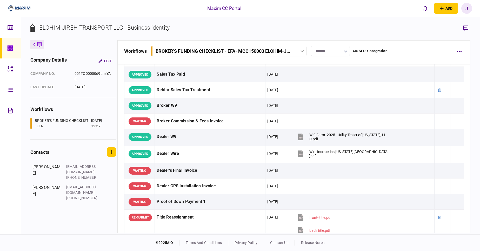
scroll to position [641, 0]
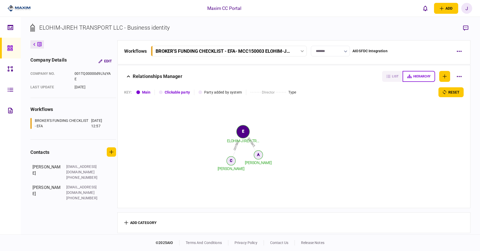
click at [16, 54] on link at bounding box center [10, 48] width 21 height 21
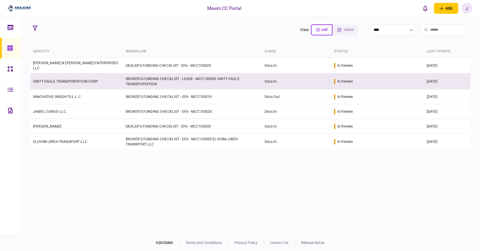
click at [55, 83] on td "UNITY EAGLE TRANSPORTATION CORP" at bounding box center [76, 82] width 93 height 16
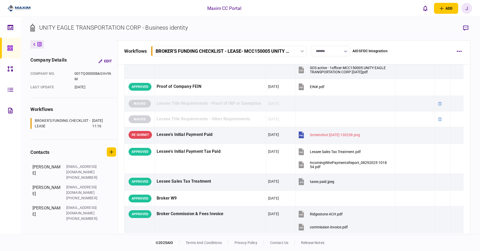
scroll to position [181, 0]
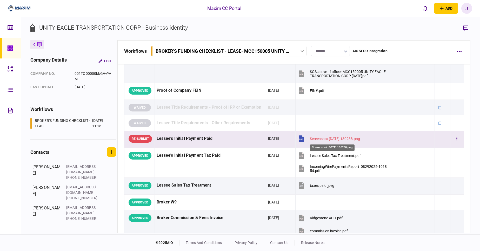
click at [322, 137] on div "Screenshot 2025-08-29 130238.png" at bounding box center [335, 139] width 50 height 4
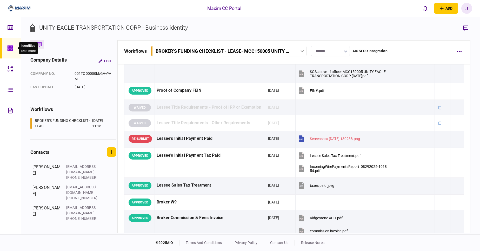
click at [11, 51] on icon at bounding box center [10, 48] width 6 height 6
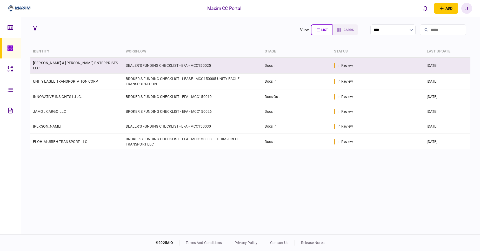
click at [69, 66] on link "MATHIS & MORRIS ENTERPRISES LLC" at bounding box center [75, 65] width 85 height 9
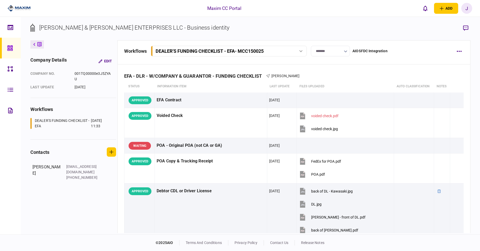
click at [315, 32] on section "[PERSON_NAME] & [PERSON_NAME] ENTERPRISES LLC - Business identity" at bounding box center [250, 31] width 440 height 17
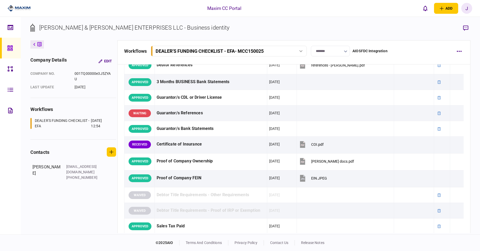
scroll to position [177, 0]
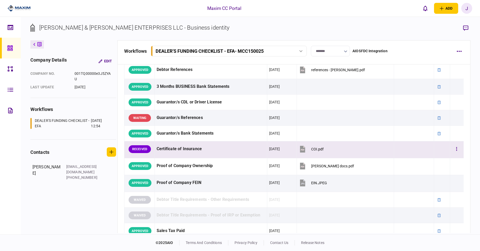
click at [324, 146] on button "COI.pdf" at bounding box center [311, 149] width 25 height 12
